Goal: Task Accomplishment & Management: Use online tool/utility

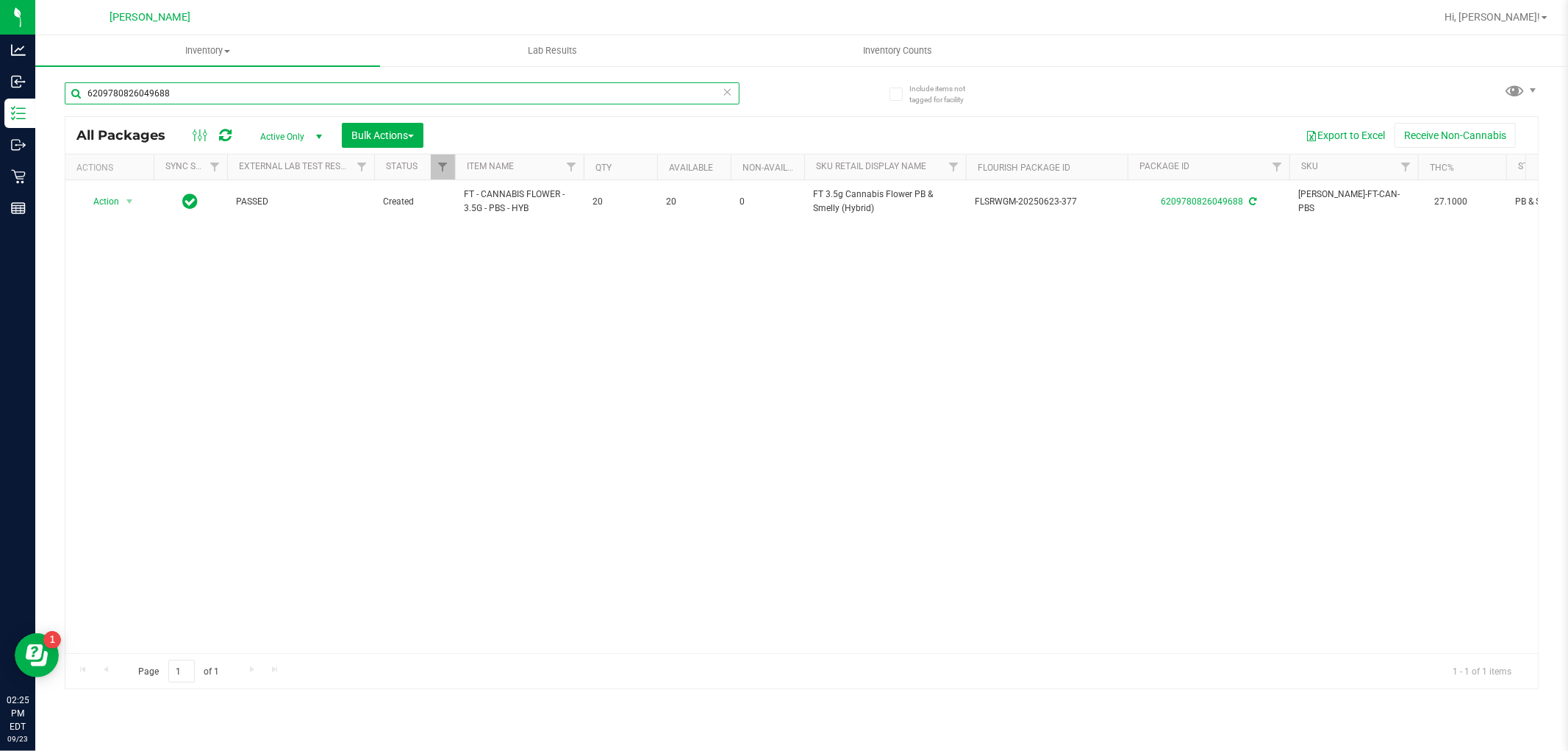
click at [229, 100] on input "6209780826049688" at bounding box center [402, 94] width 675 height 22
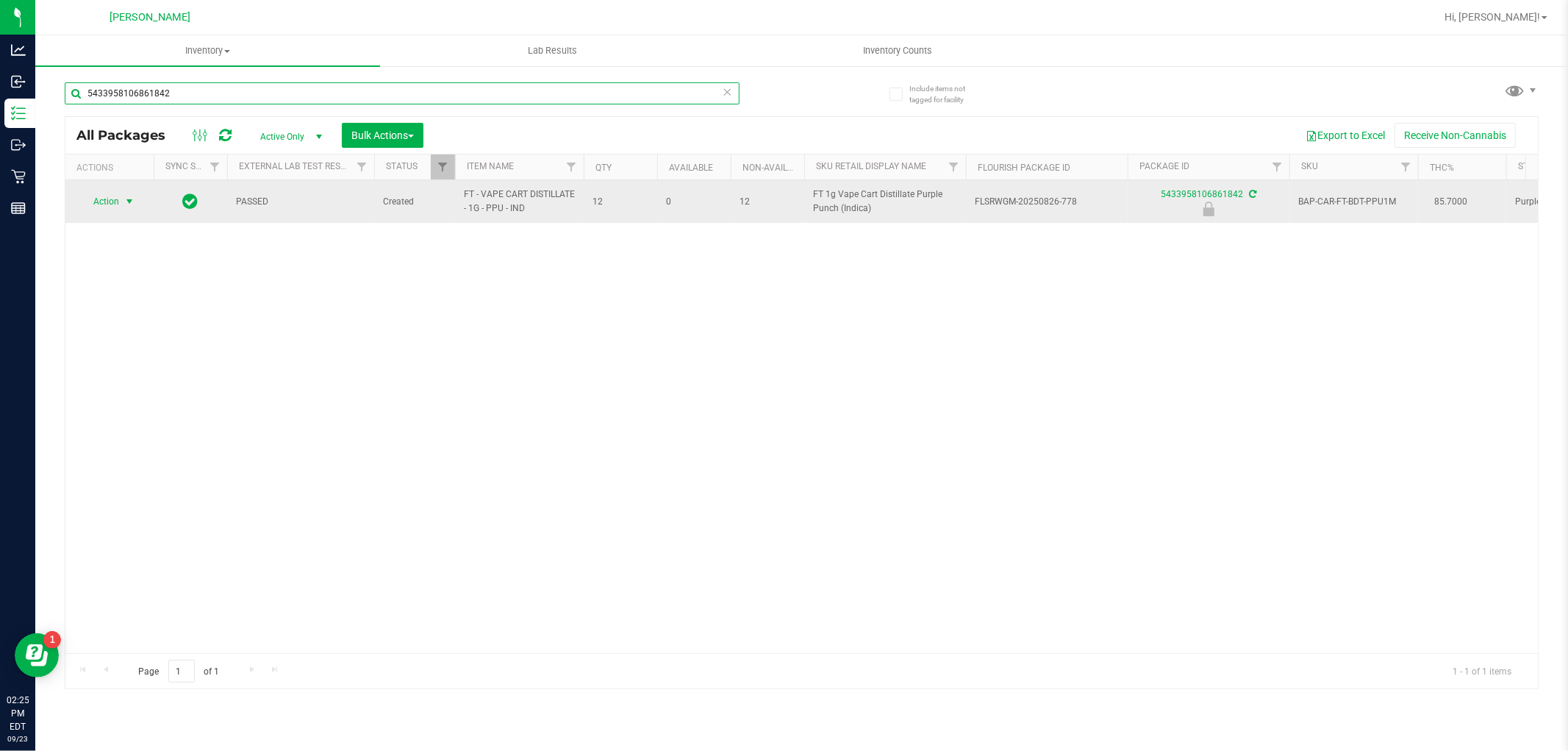
type input "5433958106861842"
click at [109, 197] on span "Action" at bounding box center [99, 201] width 39 height 21
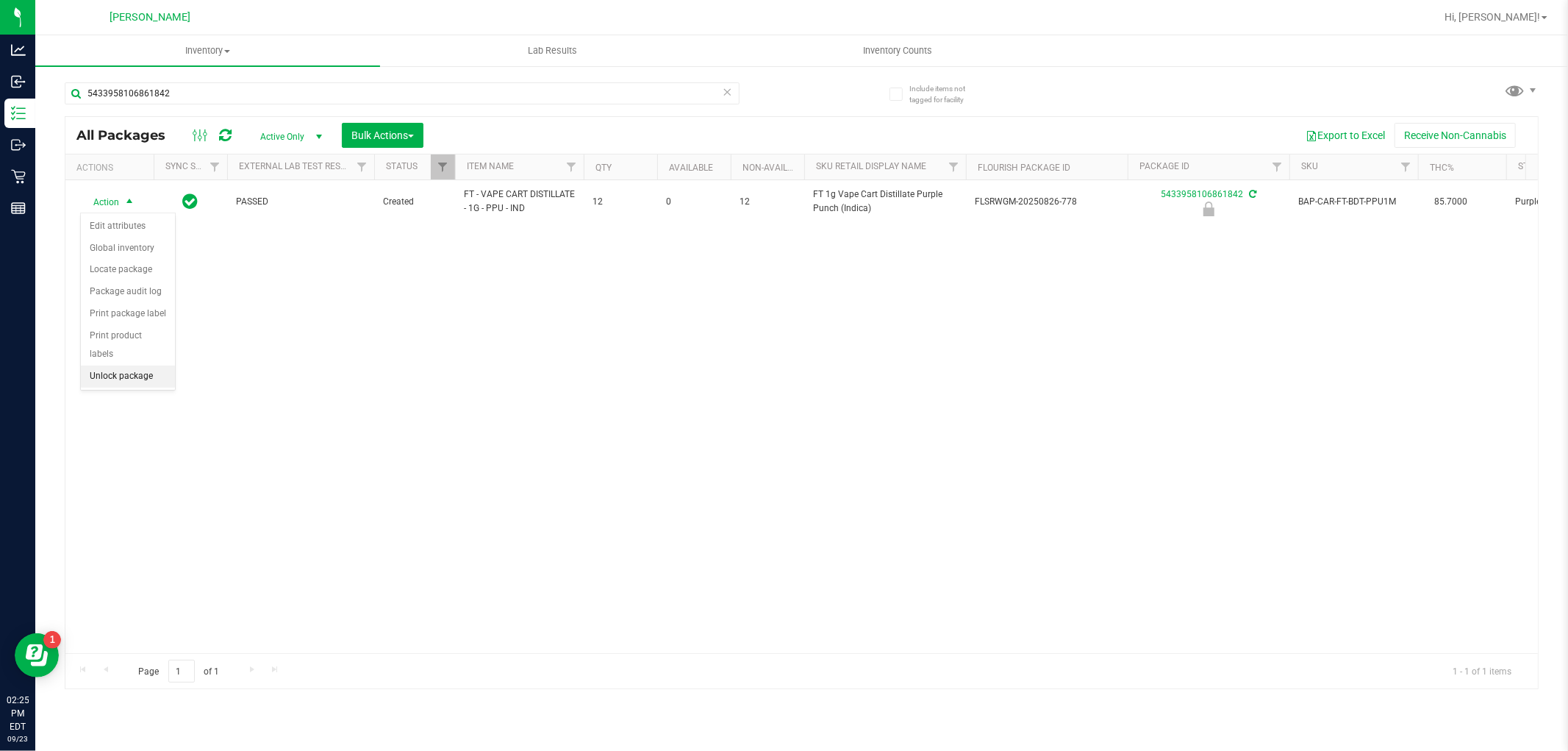
click at [127, 385] on li "Unlock package" at bounding box center [128, 376] width 94 height 22
click at [726, 92] on icon at bounding box center [728, 92] width 10 height 18
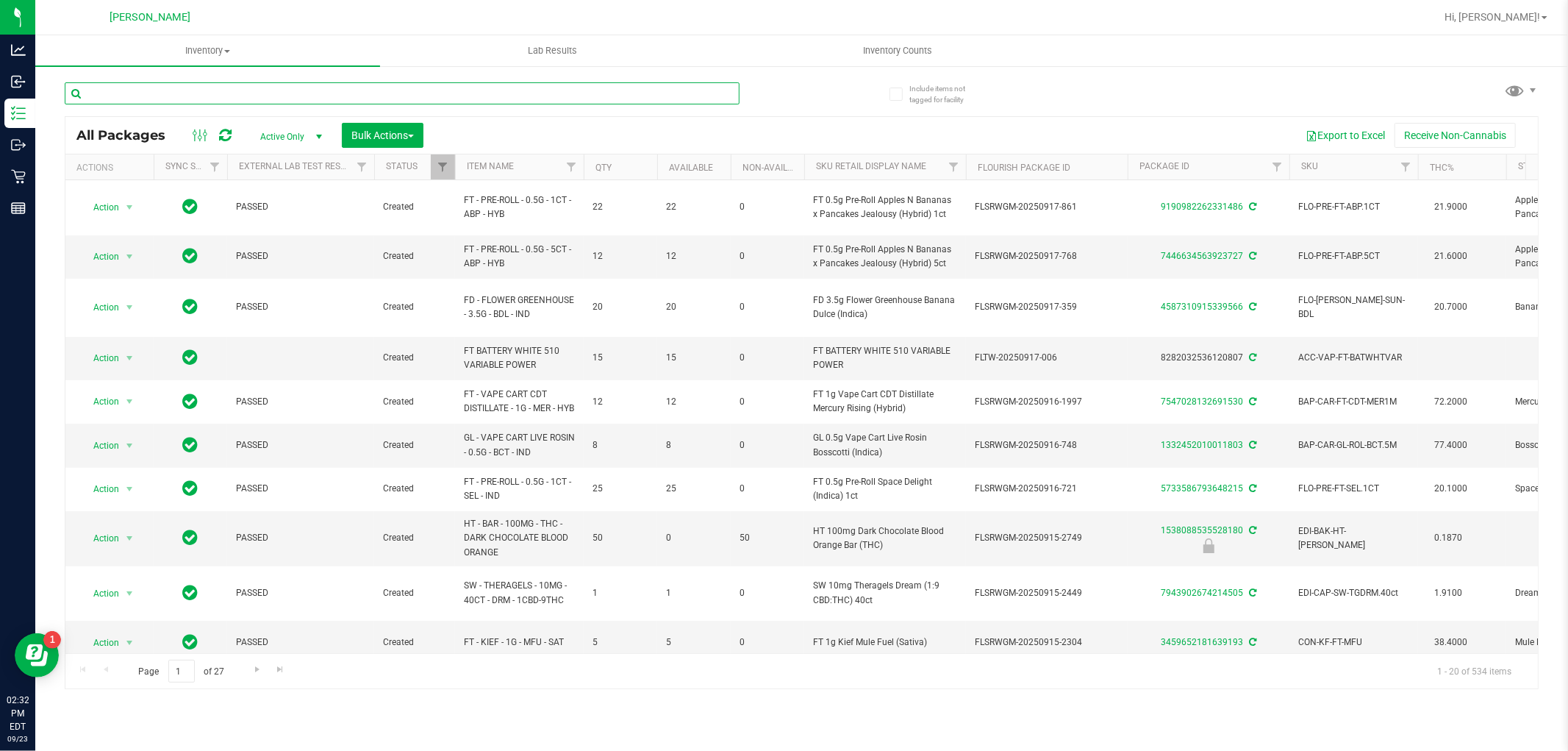
click at [333, 94] on input "text" at bounding box center [402, 94] width 675 height 22
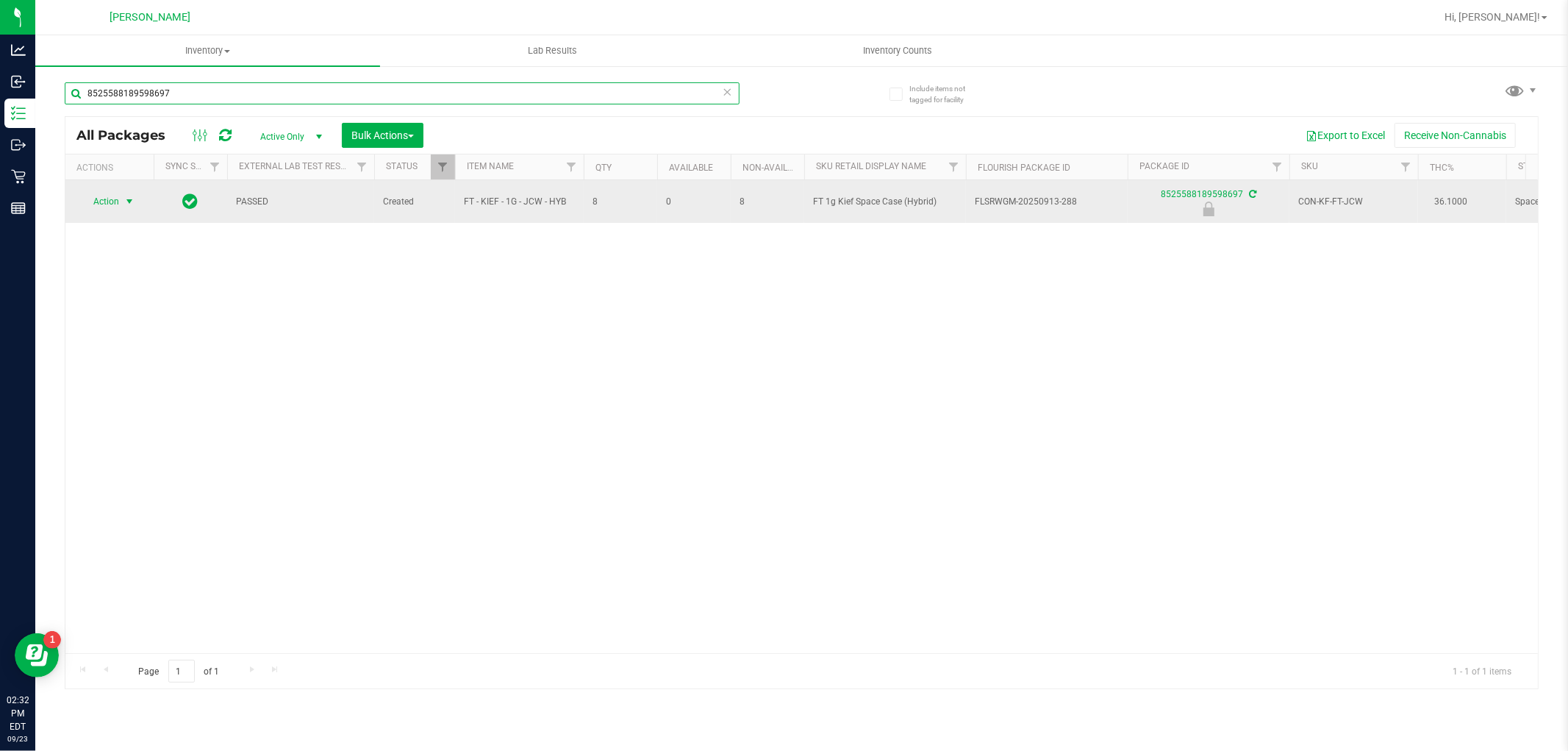
type input "8525588189598697"
click at [106, 203] on span "Action" at bounding box center [99, 201] width 39 height 21
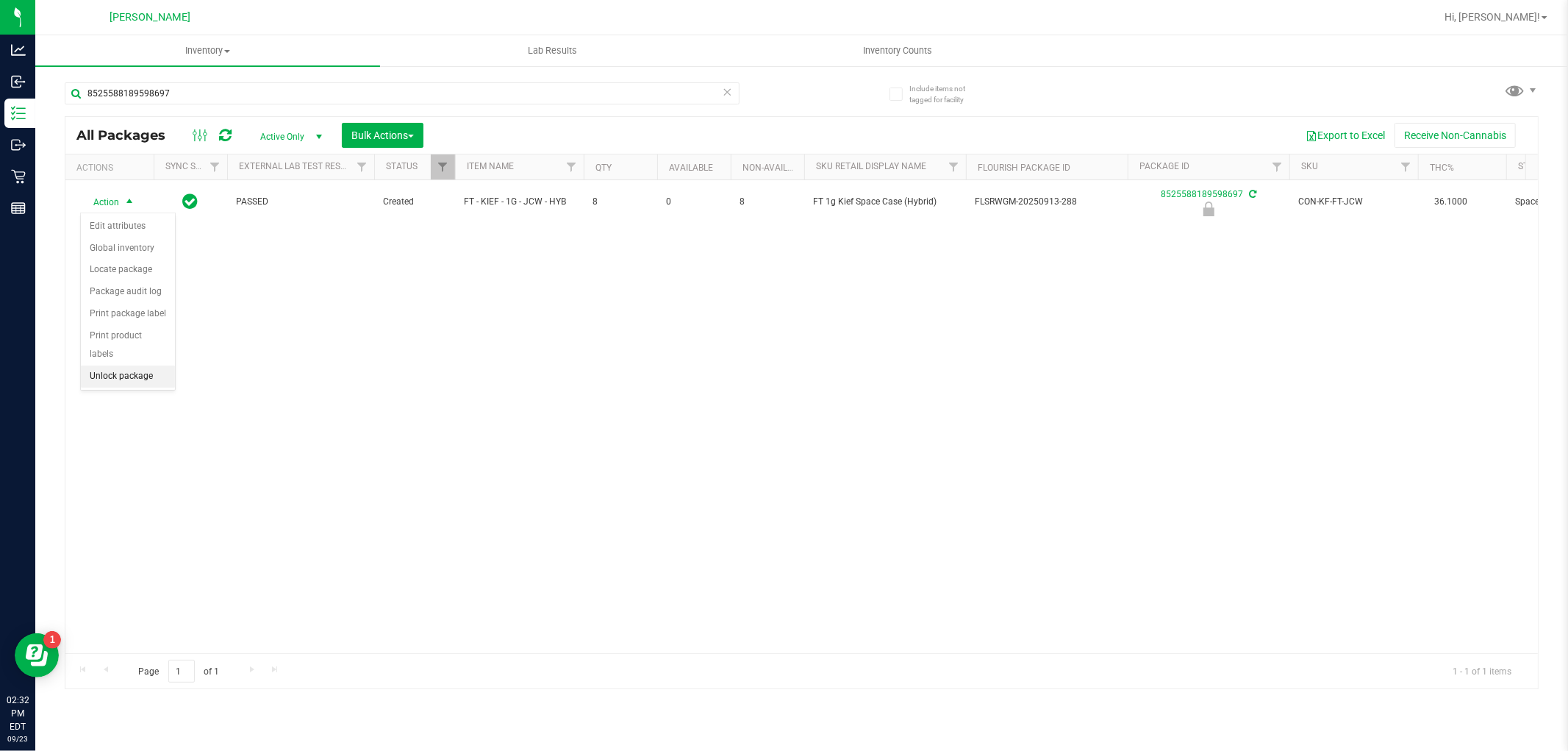
click at [122, 377] on li "Unlock package" at bounding box center [128, 376] width 94 height 22
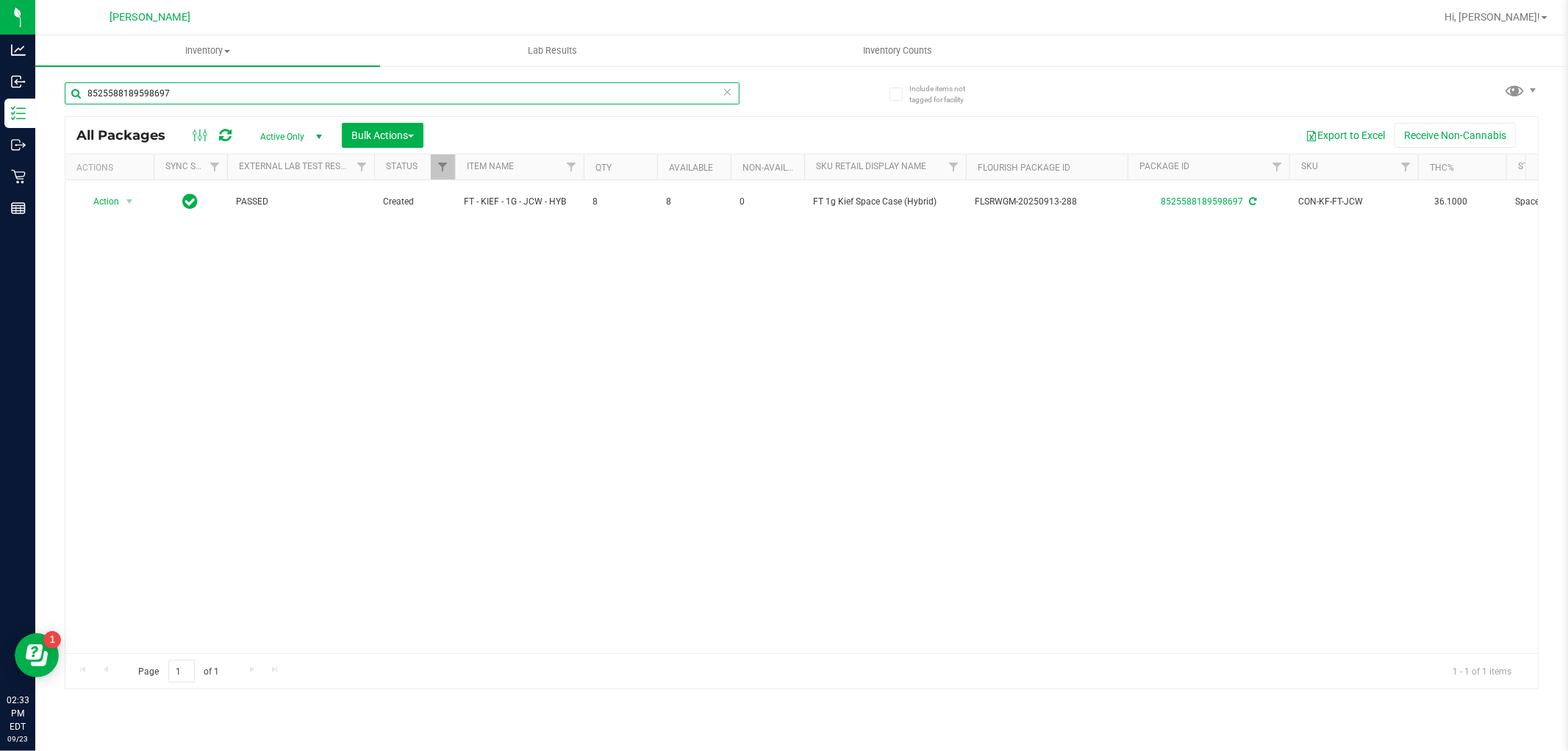
click at [296, 100] on input "8525588189598697" at bounding box center [402, 94] width 675 height 22
click at [272, 101] on div "Inventory All packages All inventory Waste log Create inventory Lab Results Inv…" at bounding box center [802, 393] width 1533 height 716
type input "7500007871149198"
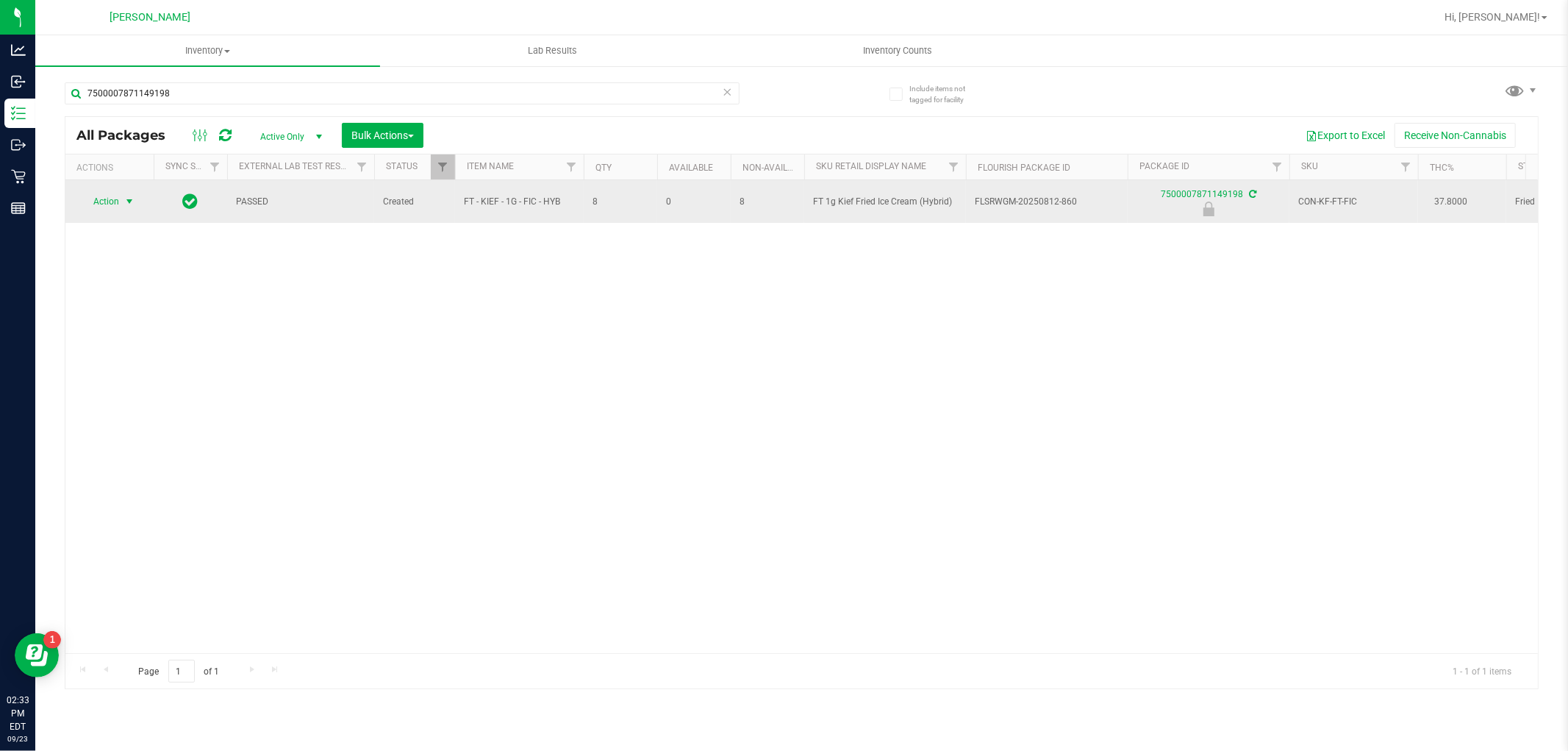
click at [106, 197] on span "Action" at bounding box center [99, 201] width 39 height 21
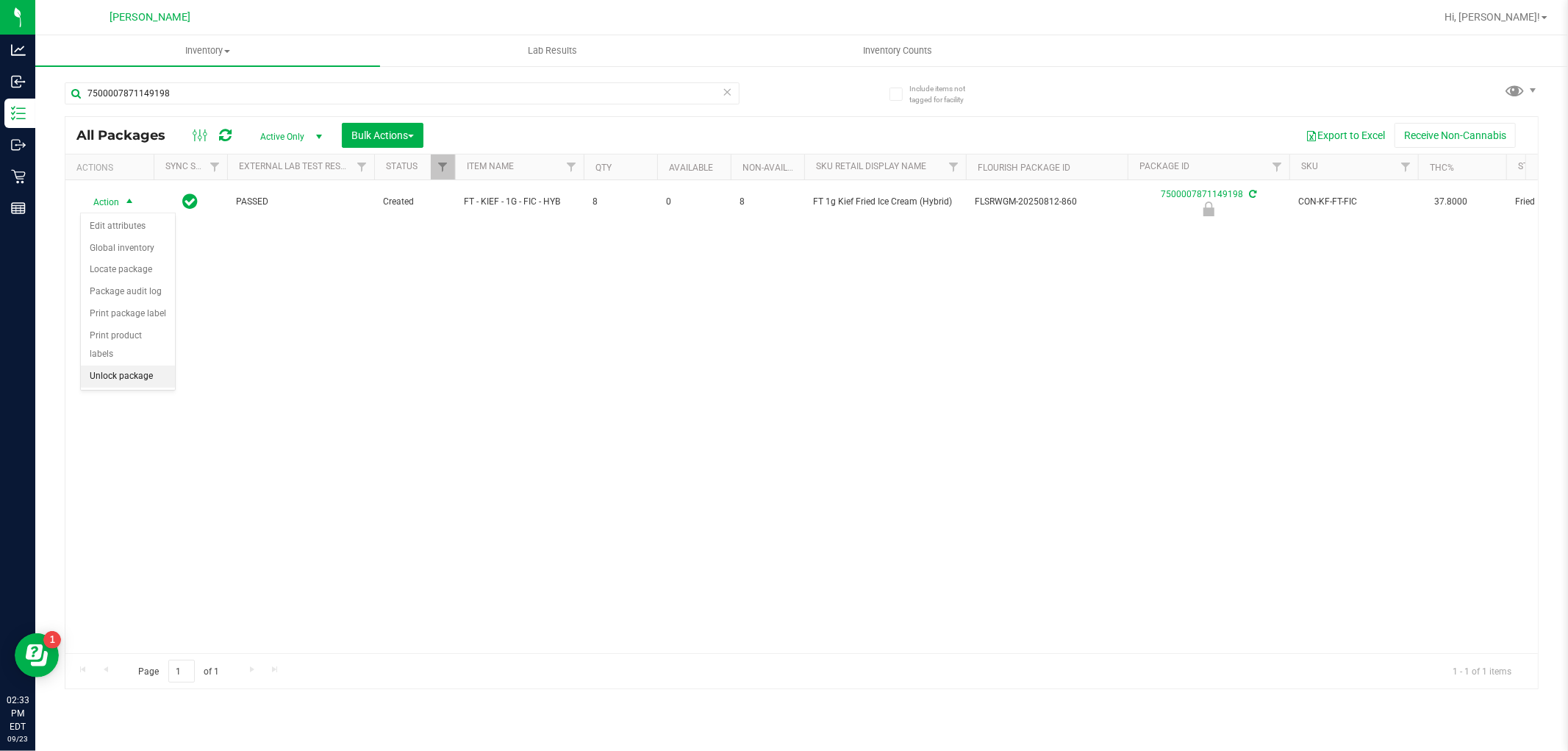
click at [104, 380] on li "Unlock package" at bounding box center [128, 376] width 94 height 22
